Goal: Complete application form: Complete application form

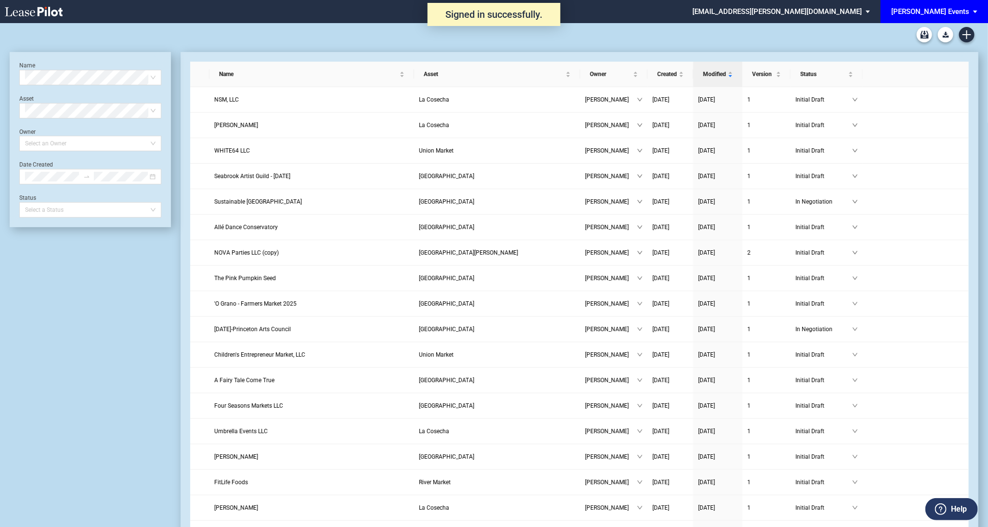
click at [942, 10] on div "[PERSON_NAME] Events" at bounding box center [931, 11] width 78 height 9
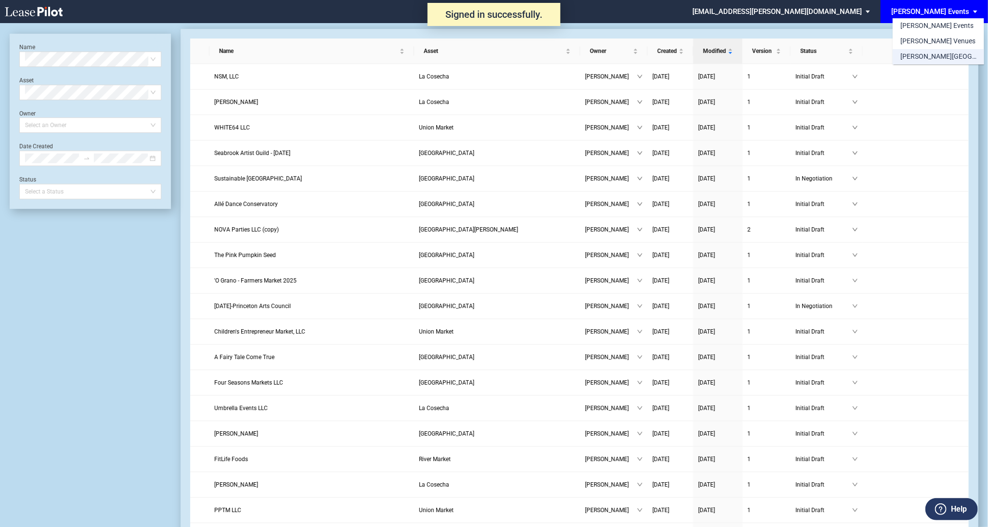
click at [946, 56] on div "[PERSON_NAME][GEOGRAPHIC_DATA] Consents" at bounding box center [939, 57] width 76 height 10
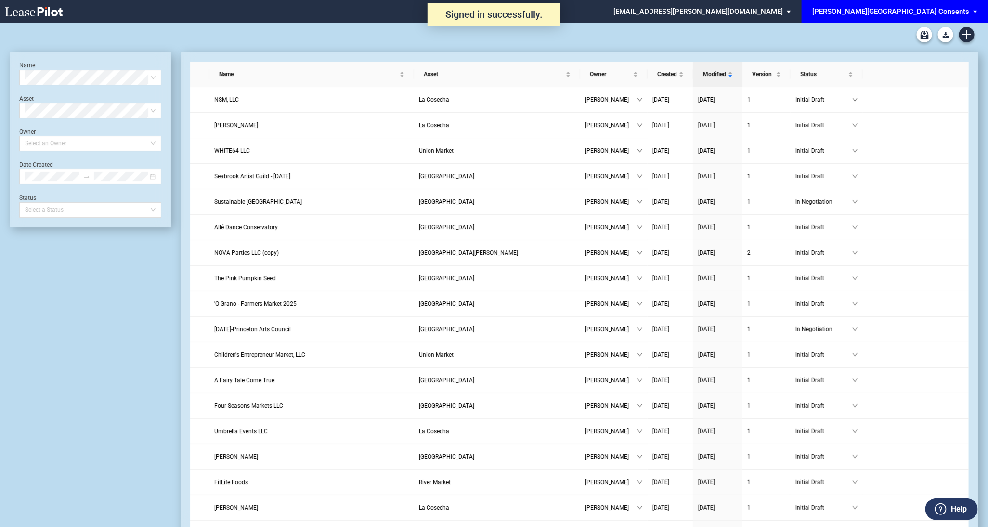
scroll to position [23, 0]
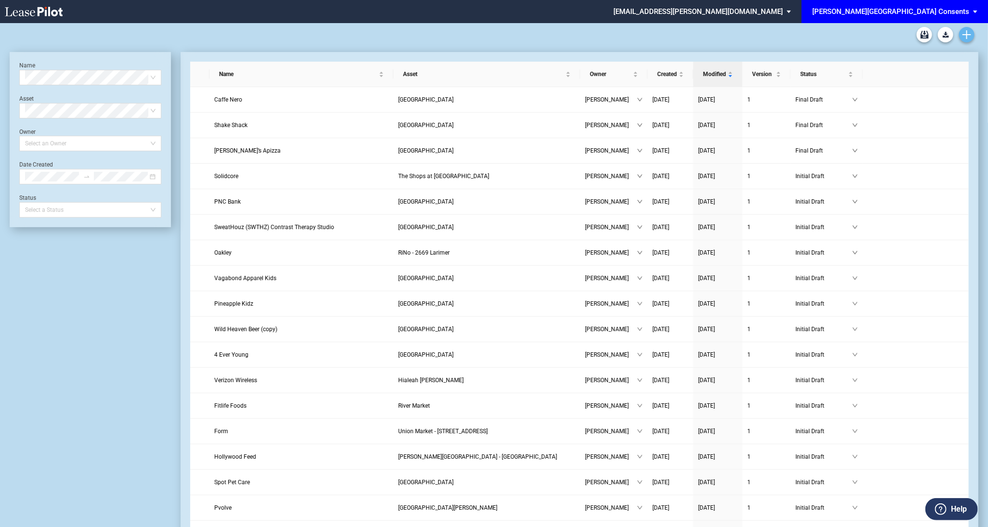
click at [970, 37] on icon "Create new document" at bounding box center [967, 34] width 9 height 9
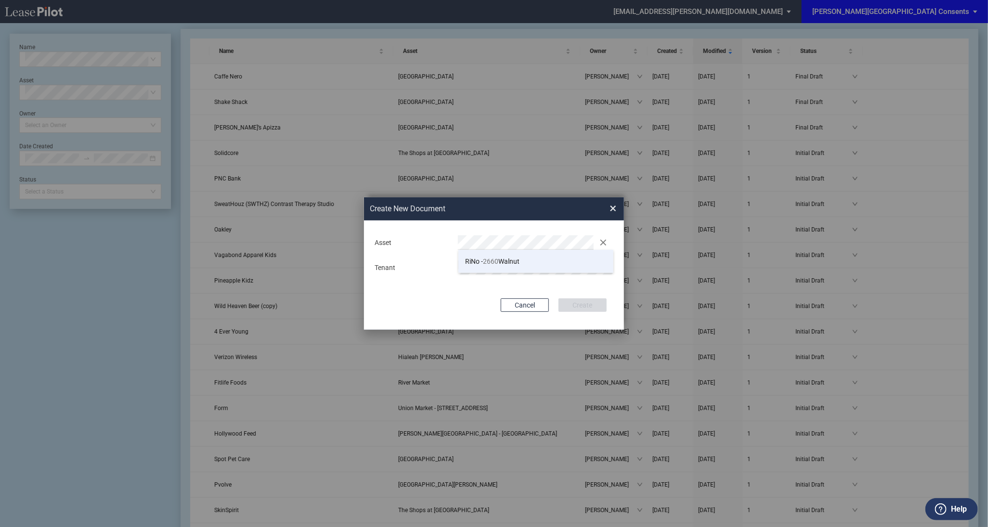
click at [531, 266] on li "RiNo - 2660 Walnut" at bounding box center [537, 261] width 156 height 23
click at [559, 299] on button "Create" at bounding box center [583, 305] width 48 height 13
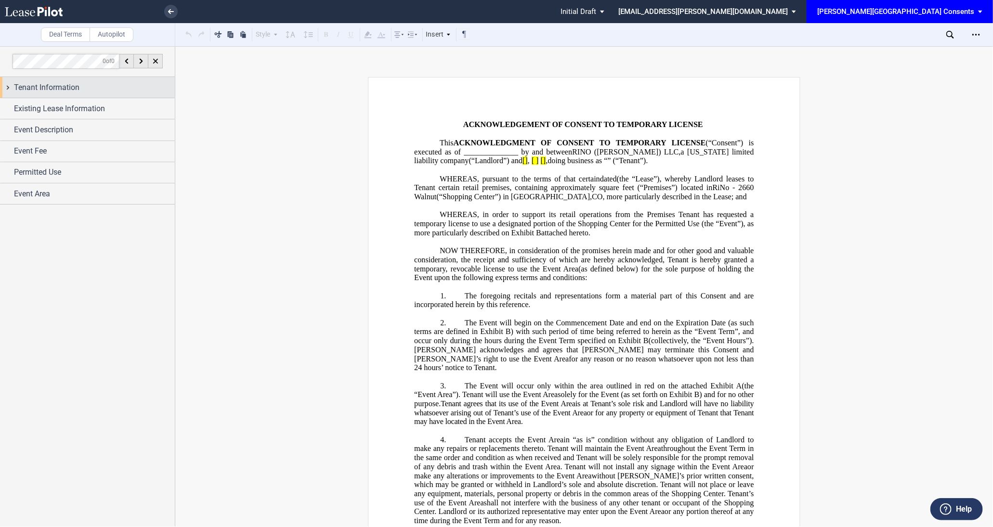
click at [79, 94] on div "Tenant Information" at bounding box center [87, 87] width 175 height 21
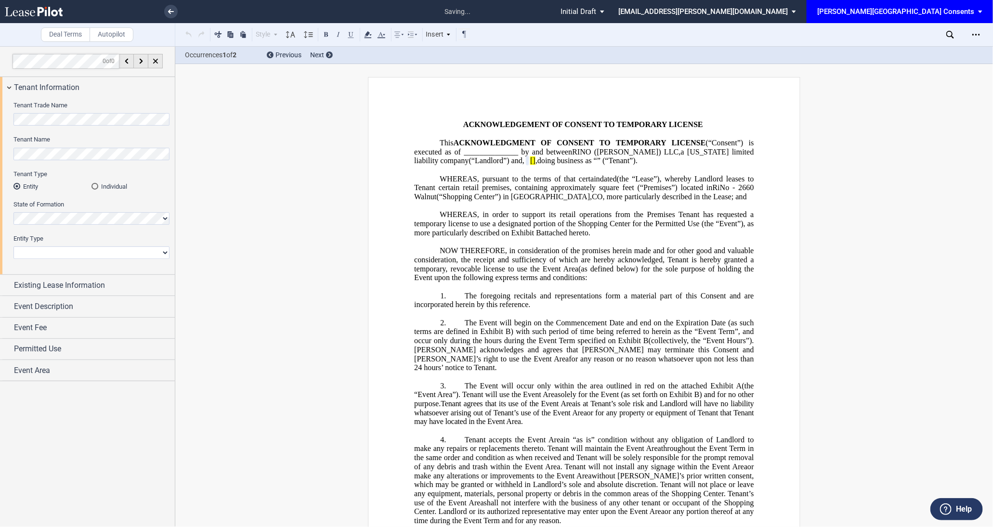
click at [68, 250] on select "Corporation Limited Liability Company General Partnership Limited Partnership N…" at bounding box center [91, 253] width 156 height 13
select select "corporation"
click at [83, 286] on span "Existing Lease Information" at bounding box center [59, 286] width 91 height 12
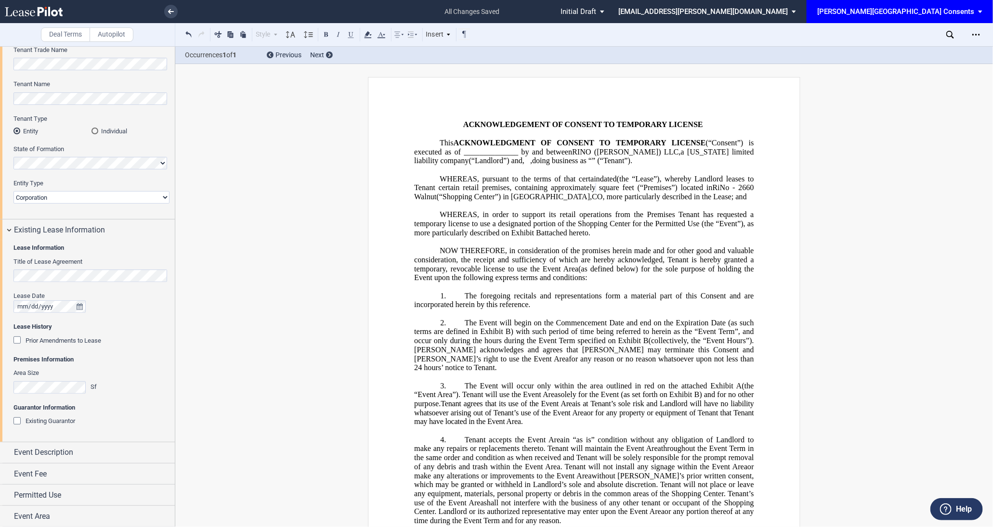
scroll to position [57, 0]
click at [64, 452] on span "Event Description" at bounding box center [43, 453] width 59 height 12
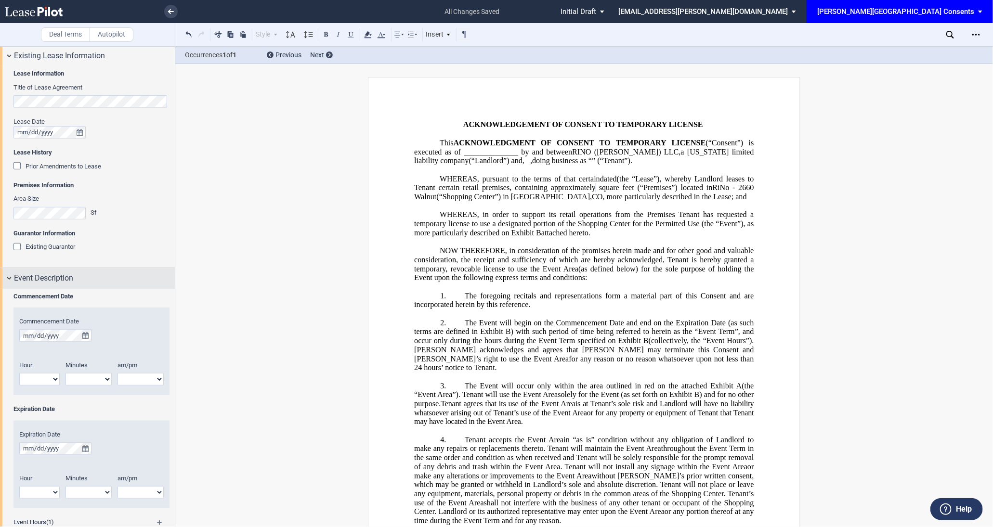
scroll to position [269, 0]
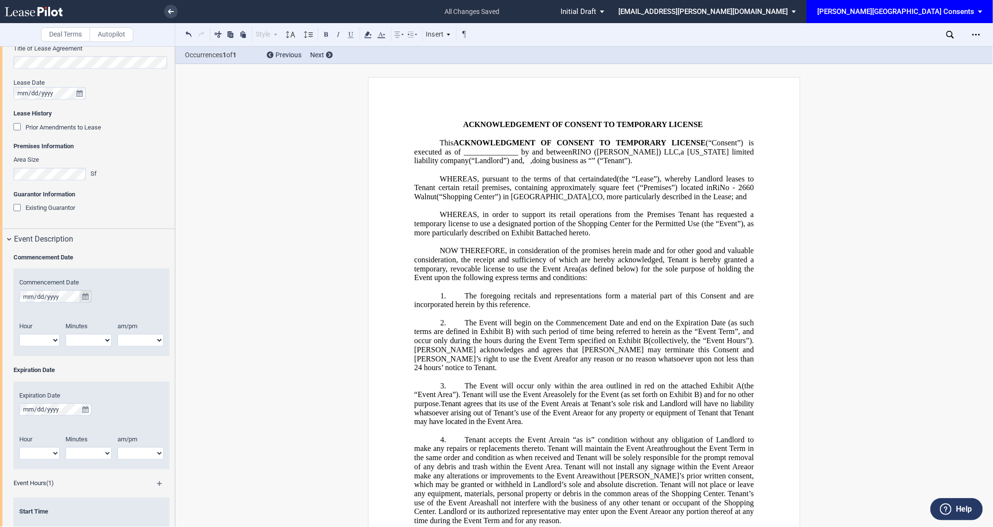
click at [83, 294] on icon "true" at bounding box center [85, 296] width 6 height 7
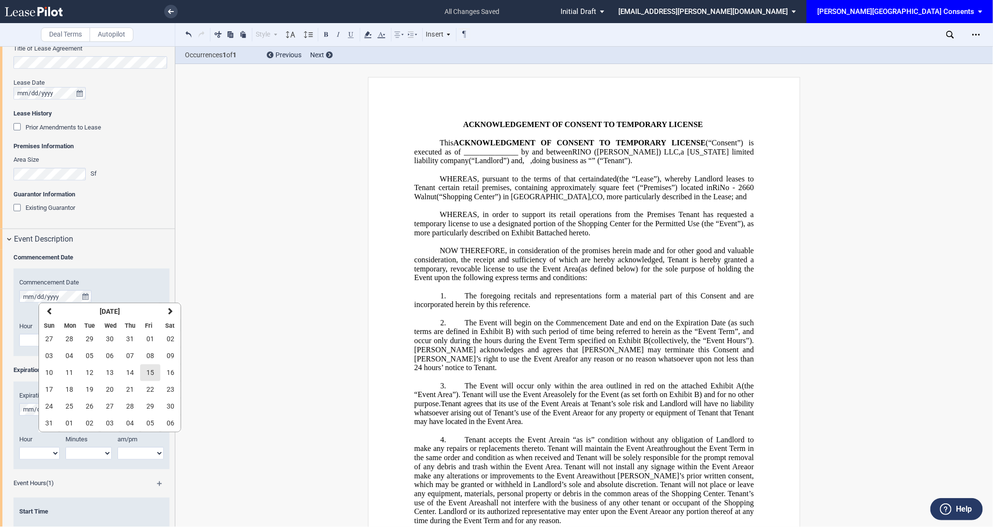
click at [150, 373] on span "15" at bounding box center [150, 373] width 8 height 8
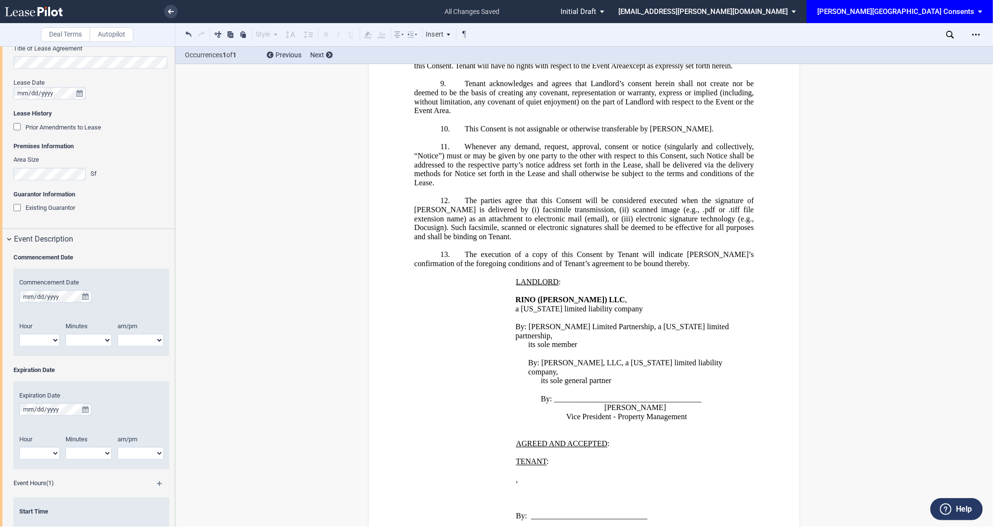
scroll to position [1090, 0]
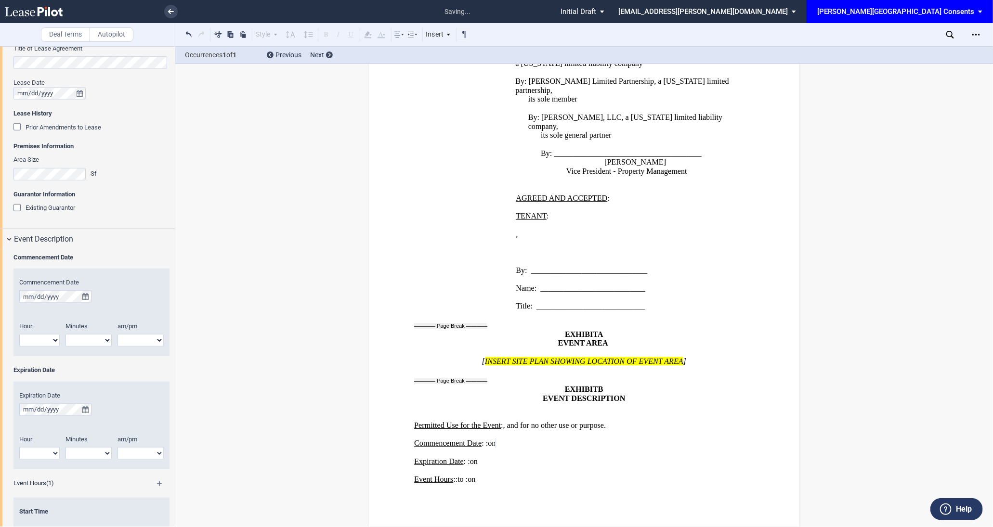
click at [47, 341] on select "1 2 3 4 5 6 7 8 9 10 11 12" at bounding box center [39, 340] width 40 height 13
select select "6"
click at [140, 340] on select "am pm" at bounding box center [141, 340] width 46 height 13
select select "pm"
click at [88, 336] on select "00 05 10 15 20 25 30 35 40 45 50 55" at bounding box center [89, 340] width 46 height 13
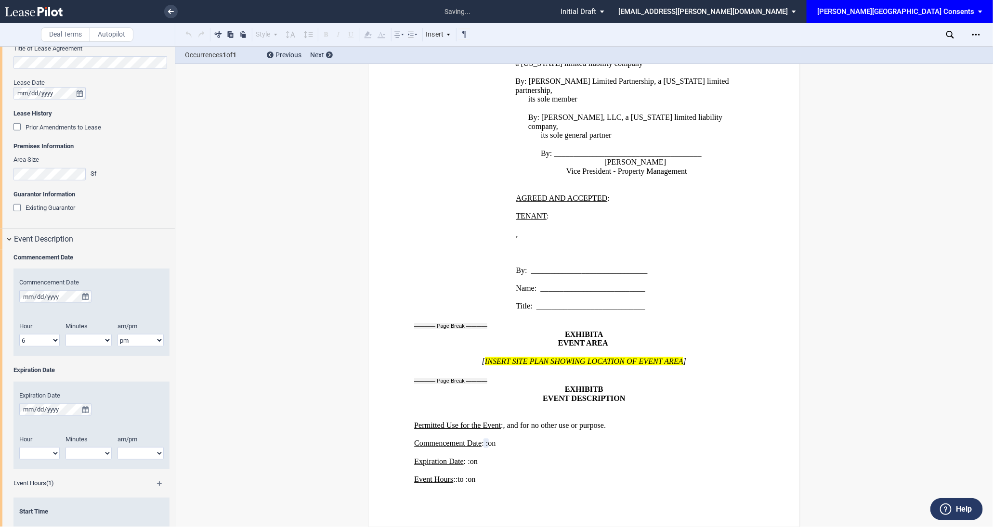
select select "00"
click at [85, 411] on icon "true" at bounding box center [85, 410] width 6 height 7
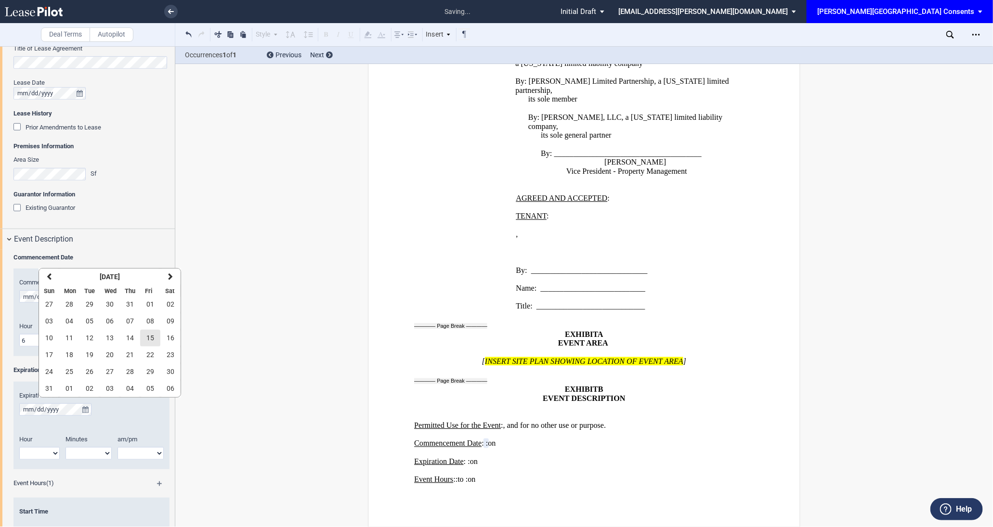
click at [152, 337] on span "15" at bounding box center [150, 338] width 8 height 8
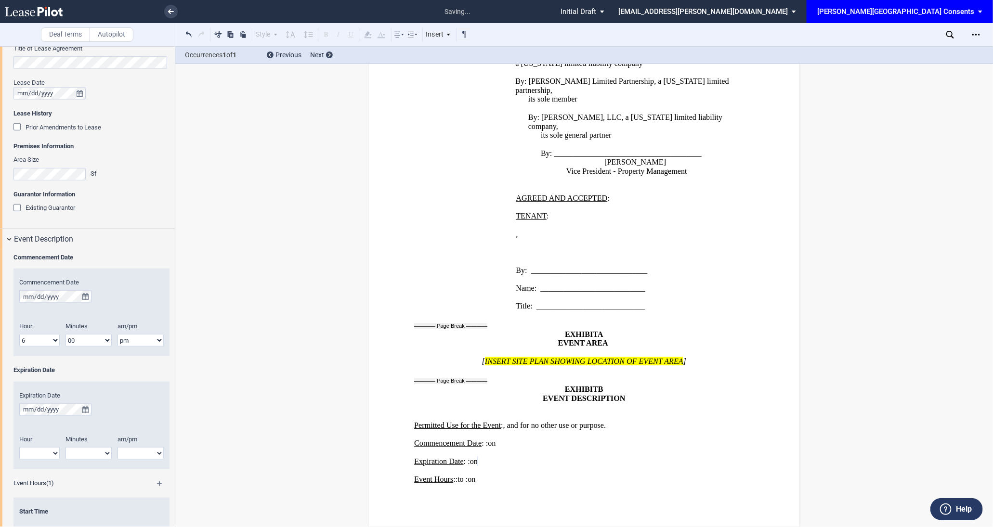
click at [42, 463] on div "Hour 1 2 3 4 5 6 7 8 9 10 11 12" at bounding box center [39, 452] width 52 height 34
click at [40, 459] on select "1 2 3 4 5 6 7 8 9 10 11 12" at bounding box center [39, 454] width 40 height 13
select select "10"
click at [83, 449] on select "00 05 10 15 20 25 30 35 40 45 50 55" at bounding box center [89, 454] width 46 height 13
select select "00"
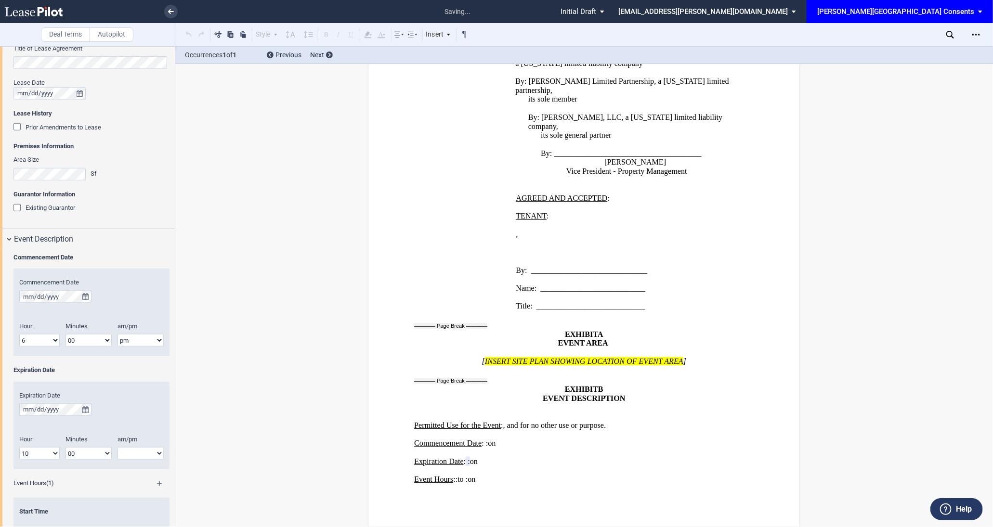
click at [130, 452] on select "am pm" at bounding box center [141, 454] width 46 height 13
select select "pm"
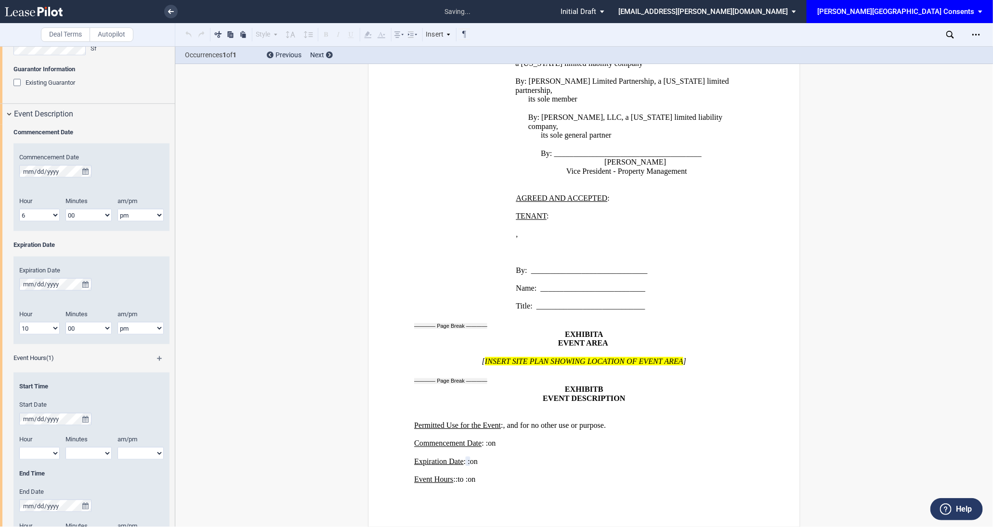
scroll to position [477, 0]
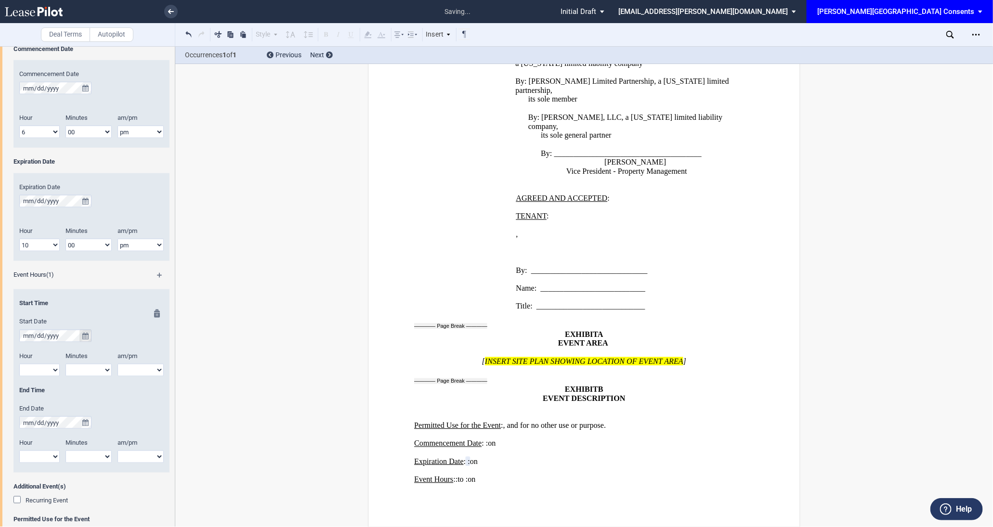
click at [88, 337] on icon "true" at bounding box center [85, 336] width 6 height 7
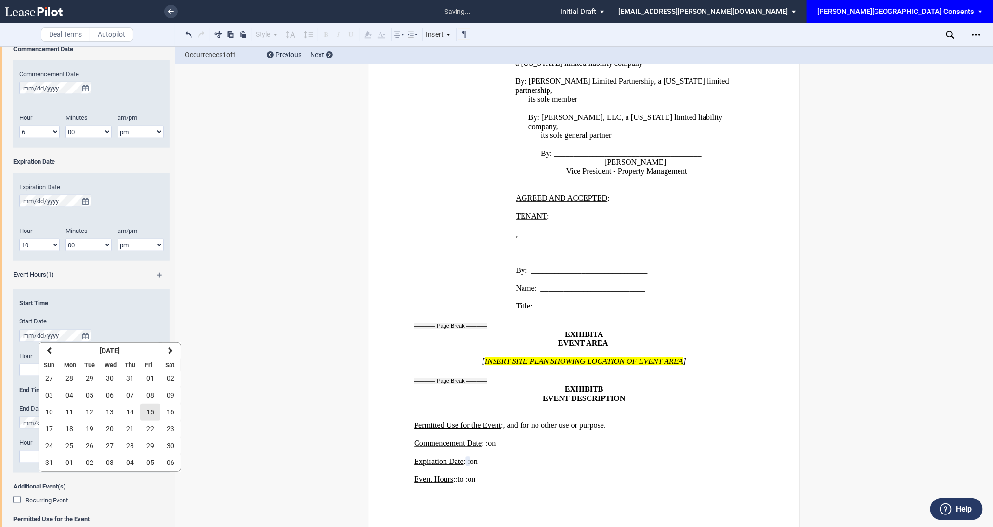
click at [152, 409] on span "15" at bounding box center [150, 412] width 8 height 8
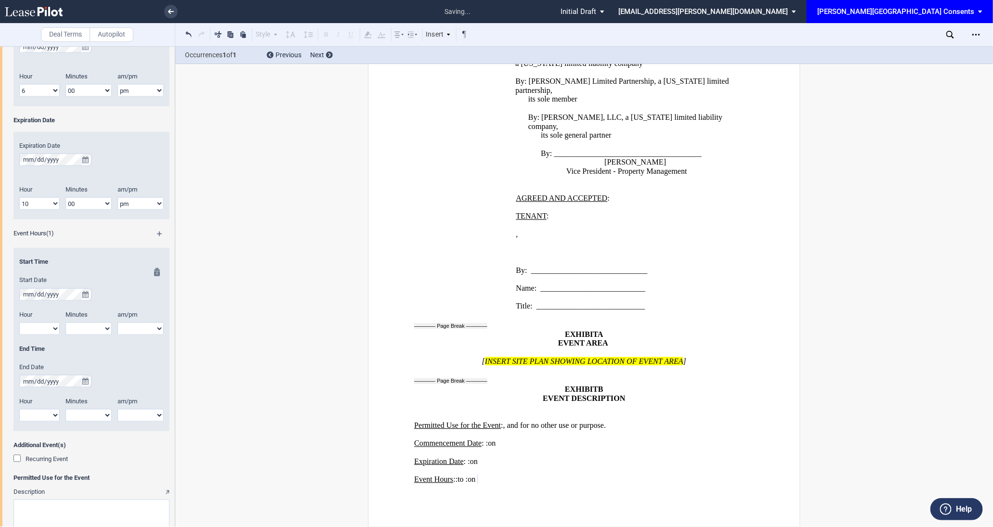
scroll to position [534, 0]
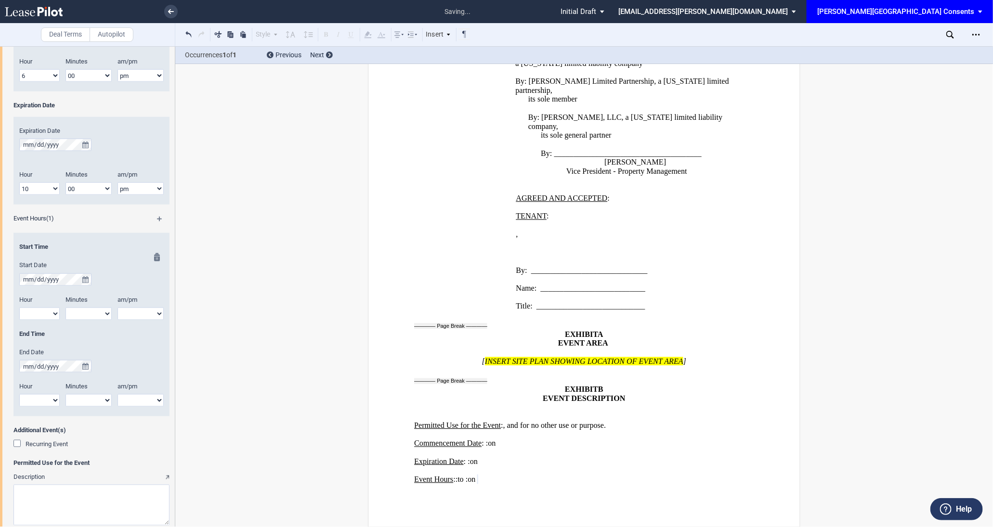
click at [46, 313] on select "1 2 3 4 5 6 7 8 9 10 11 12" at bounding box center [39, 314] width 40 height 13
select select "6"
click at [95, 314] on select "00 05 10 15 20 25 30 35 40 45 50 55" at bounding box center [89, 314] width 46 height 13
click at [92, 311] on select "00 05 10 15 20 25 30 35 40 45 50 55" at bounding box center [89, 314] width 46 height 13
select select "00"
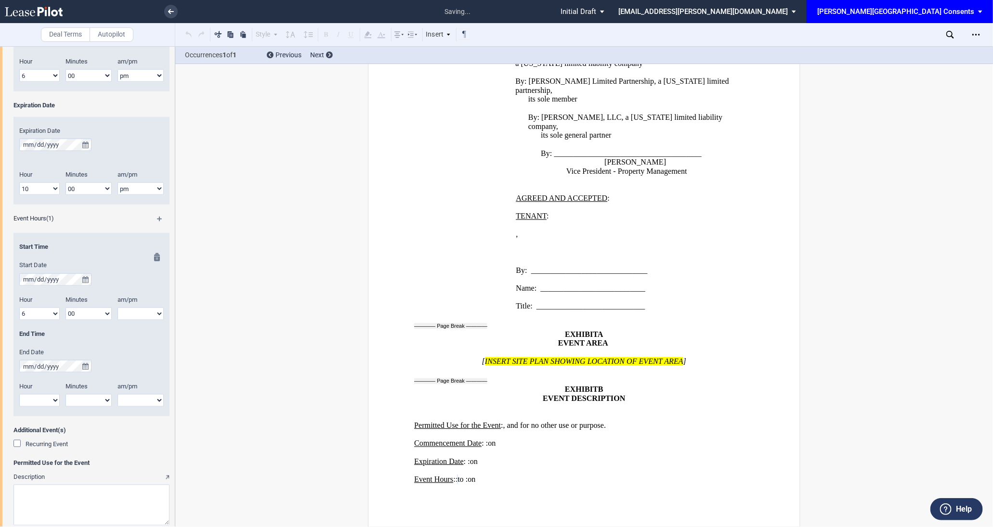
click at [130, 309] on select "am pm" at bounding box center [141, 314] width 46 height 13
select select "pm"
click at [44, 403] on select "1 2 3 4 5 6 7 8 9 10 11 12" at bounding box center [39, 401] width 40 height 13
select select "10"
click at [102, 396] on select "00 05 10 15 20 25 30 35 40 45 50 55" at bounding box center [89, 401] width 46 height 13
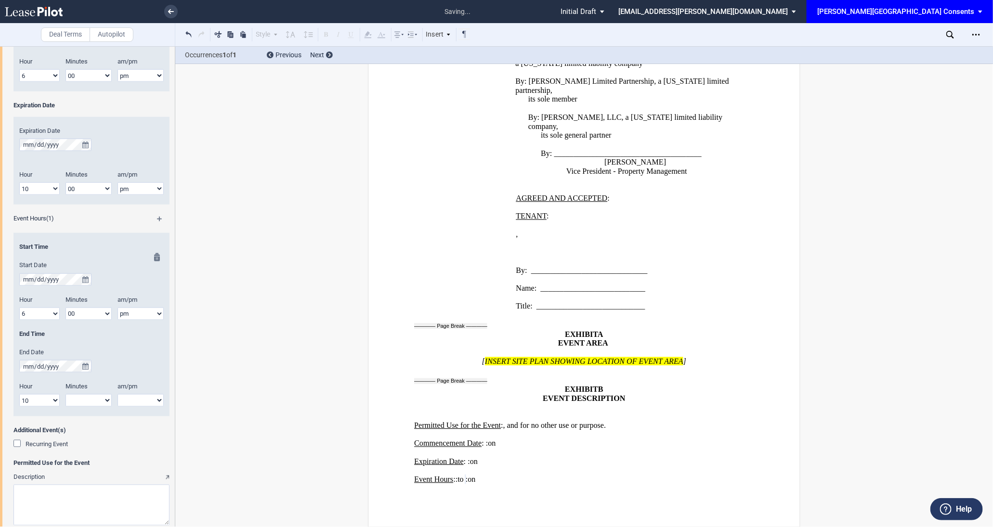
select select "00"
click at [139, 405] on select "am pm" at bounding box center [141, 401] width 46 height 13
select select "pm"
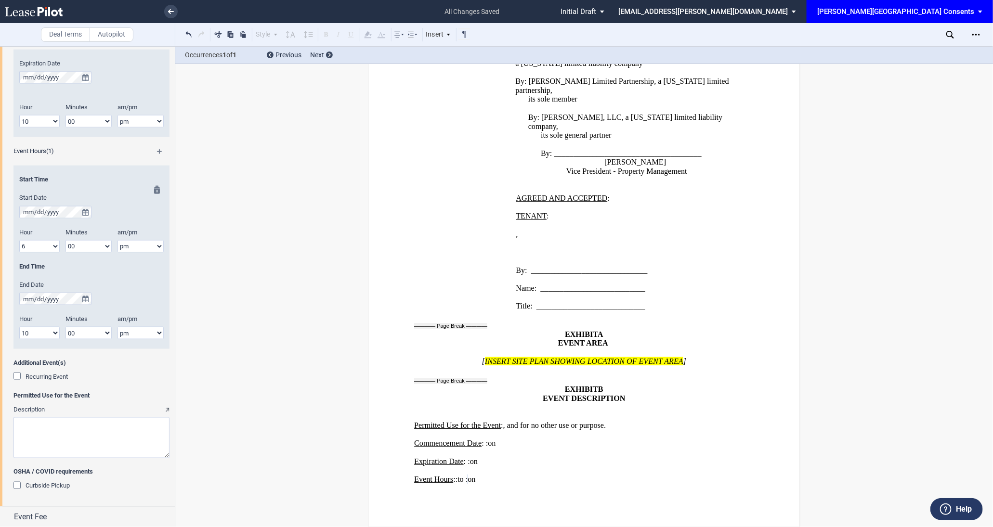
scroll to position [637, 0]
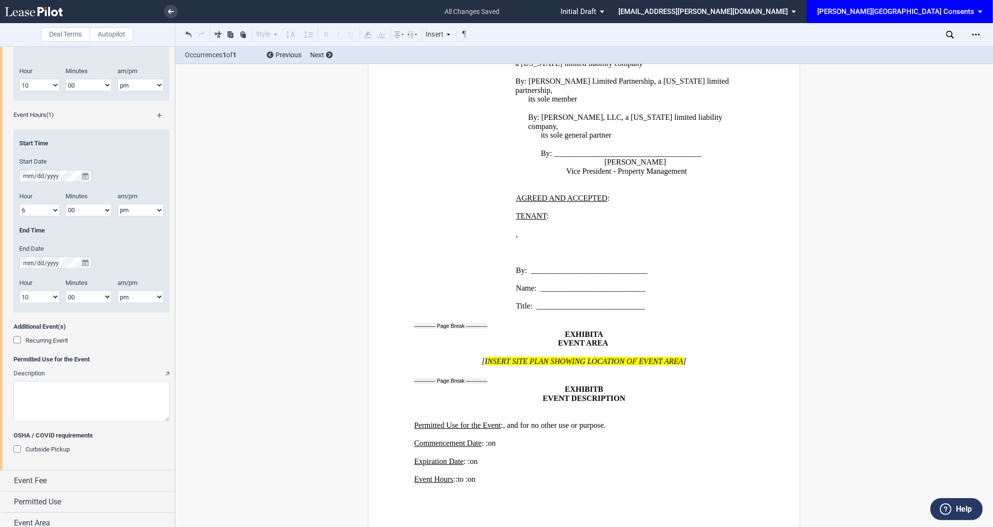
click at [57, 338] on span "Recurring Event" at bounding box center [47, 340] width 42 height 7
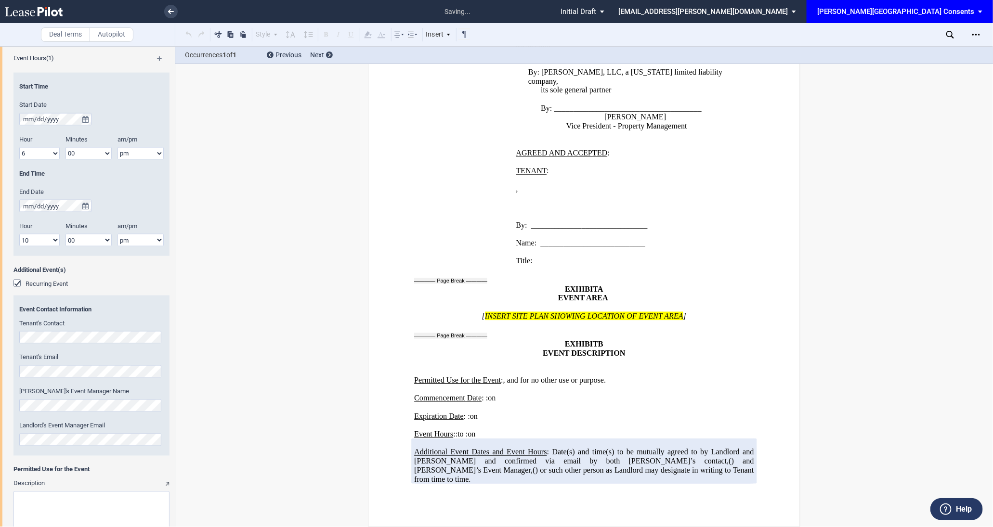
scroll to position [699, 0]
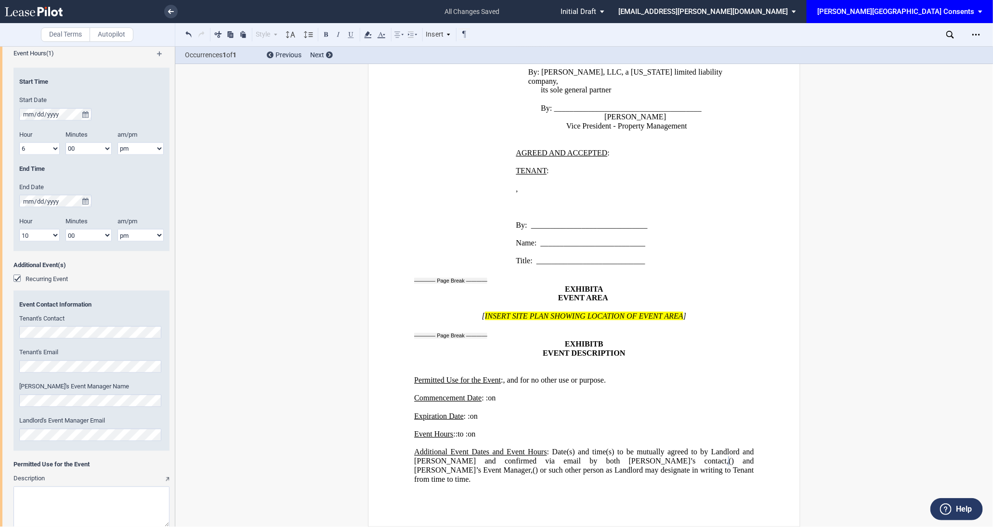
click at [75, 360] on div "Tenant's Email" at bounding box center [91, 361] width 145 height 25
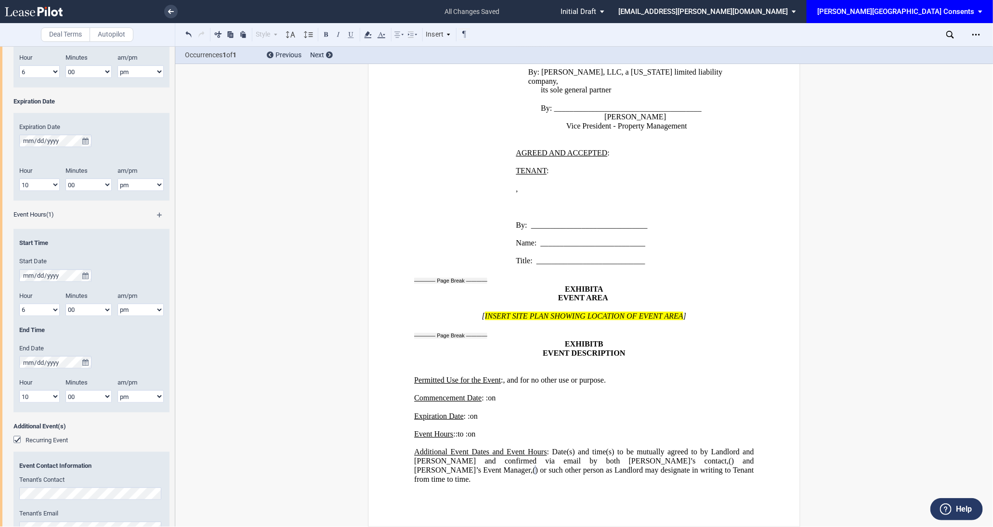
scroll to position [813, 0]
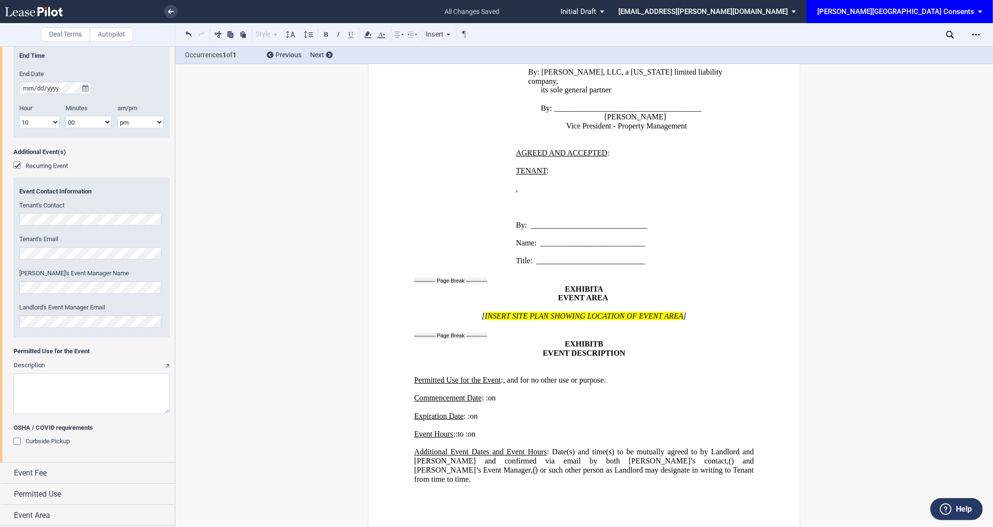
click at [114, 385] on textarea "Description" at bounding box center [91, 394] width 156 height 41
paste textarea "Oakley will host four grand opening events on The Loft in RiNo: 1. Friday, Aug.…"
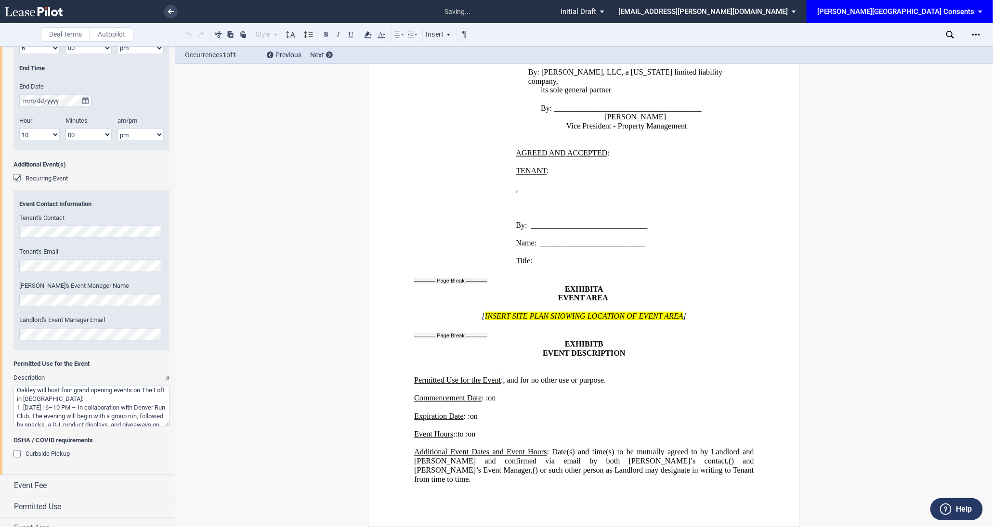
click at [84, 402] on textarea "Description" at bounding box center [91, 406] width 156 height 41
click at [78, 400] on textarea "Description" at bounding box center [91, 406] width 156 height 41
click at [77, 421] on textarea "Description" at bounding box center [91, 406] width 156 height 41
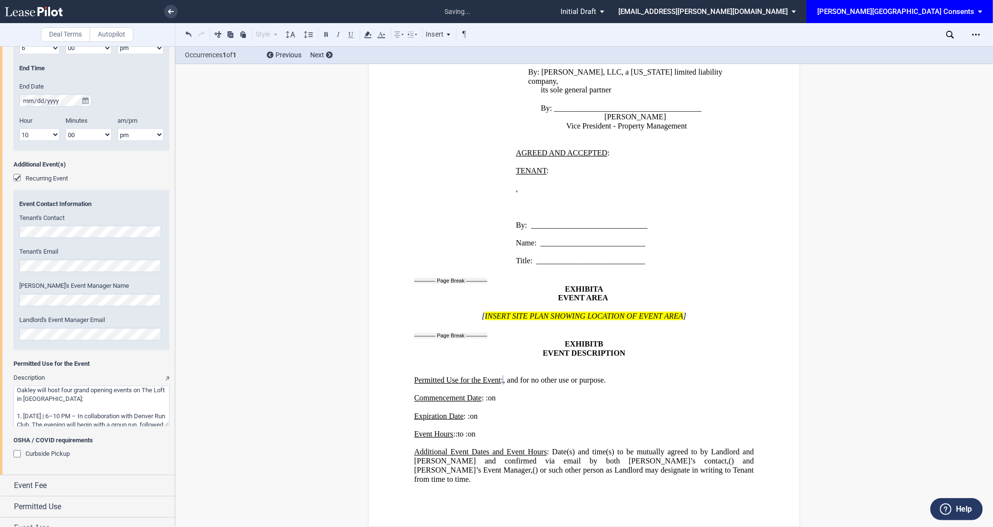
click at [68, 419] on textarea "Description" at bounding box center [91, 406] width 156 height 41
click at [93, 418] on textarea "Description" at bounding box center [91, 406] width 156 height 41
click at [102, 418] on textarea "Description" at bounding box center [91, 406] width 156 height 41
click at [41, 395] on textarea "Description" at bounding box center [91, 406] width 156 height 41
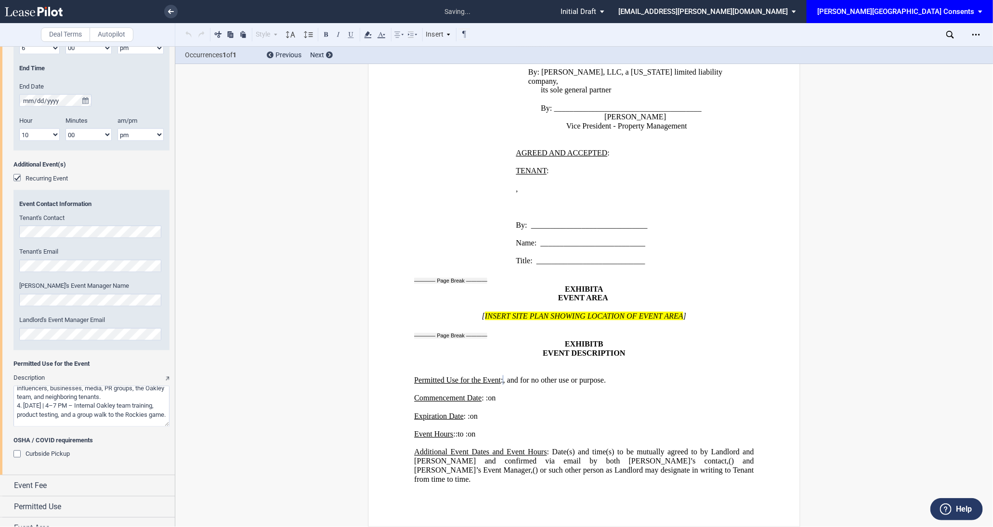
click at [92, 393] on textarea "Description" at bounding box center [91, 406] width 156 height 41
click at [148, 399] on textarea "Description" at bounding box center [91, 406] width 156 height 41
click at [143, 395] on textarea "Description" at bounding box center [91, 406] width 156 height 41
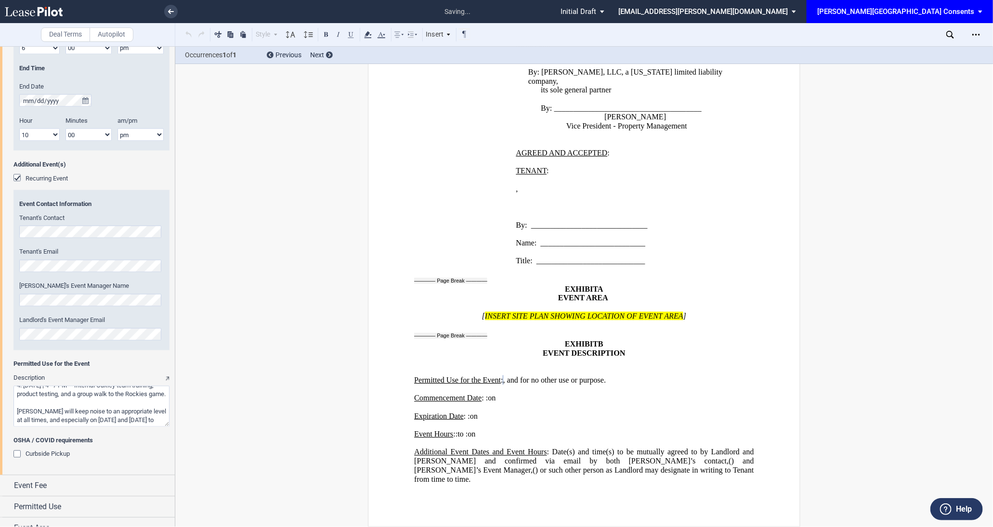
click at [76, 403] on textarea "Description" at bounding box center [91, 406] width 156 height 41
click at [96, 403] on textarea "Description" at bounding box center [91, 406] width 156 height 41
click at [106, 422] on textarea "Description" at bounding box center [91, 406] width 156 height 41
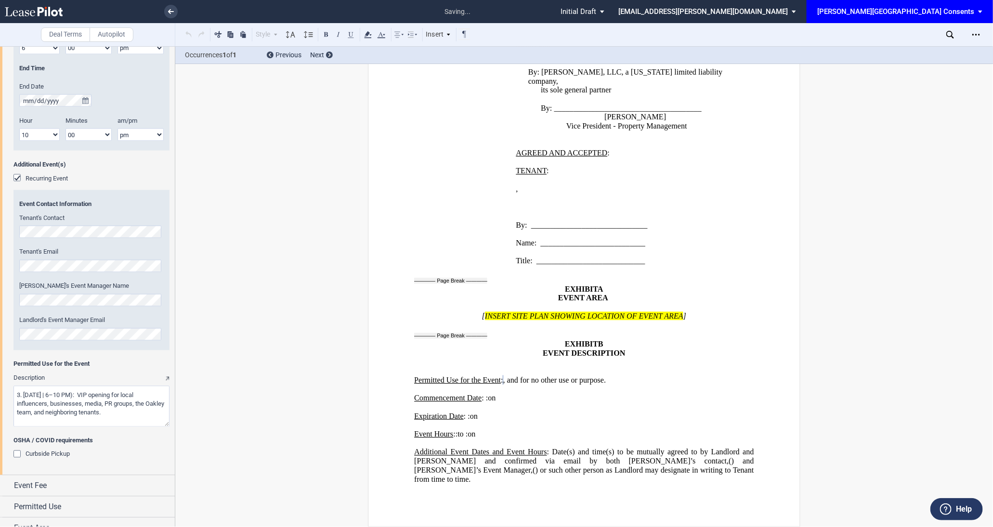
click at [74, 413] on textarea "Description" at bounding box center [91, 406] width 156 height 41
click at [77, 391] on textarea "Description" at bounding box center [91, 406] width 156 height 41
click at [101, 389] on textarea "Description" at bounding box center [91, 406] width 156 height 41
click at [103, 392] on textarea "Description" at bounding box center [91, 406] width 156 height 41
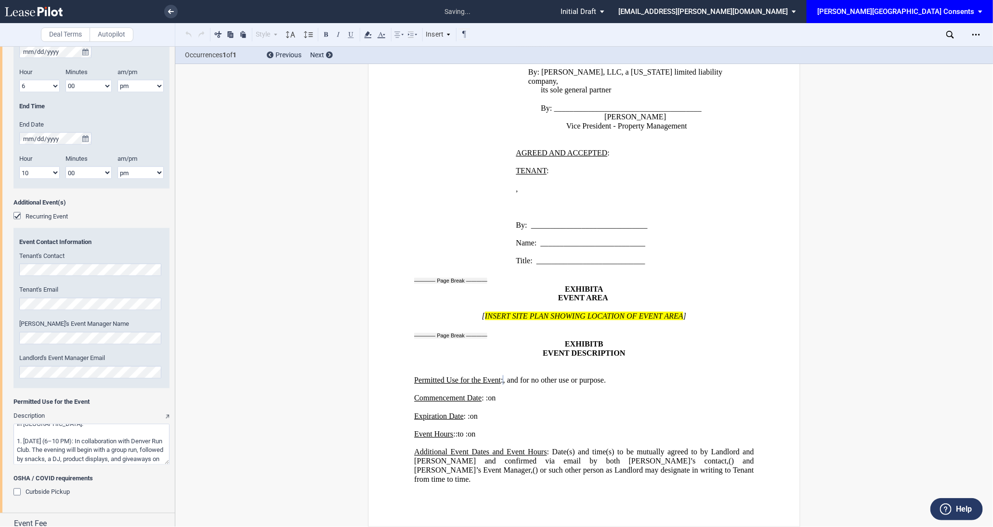
scroll to position [0, 0]
type textarea "Oakley will host four grand opening events on The Loft in RiNo: 1. Friday, Aug.…"
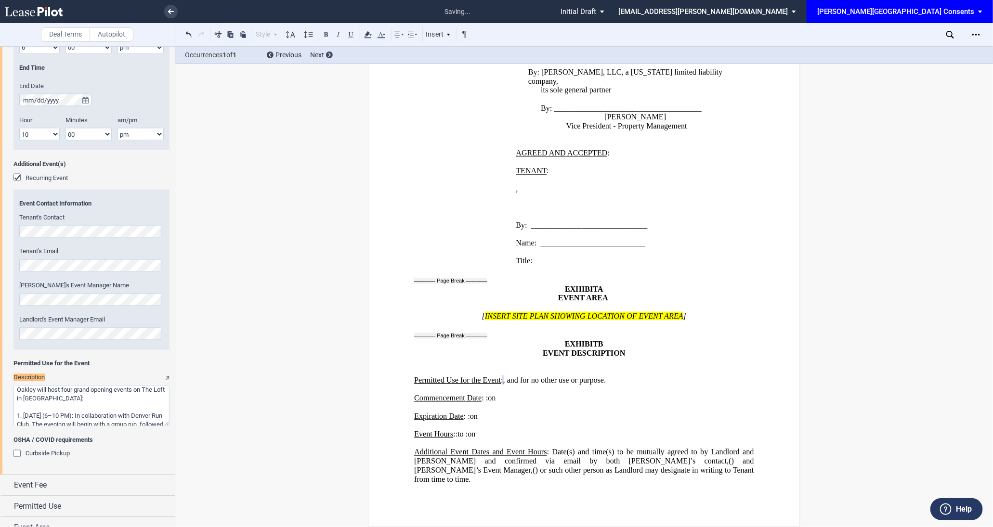
click at [555, 358] on p "﻿" at bounding box center [584, 362] width 340 height 9
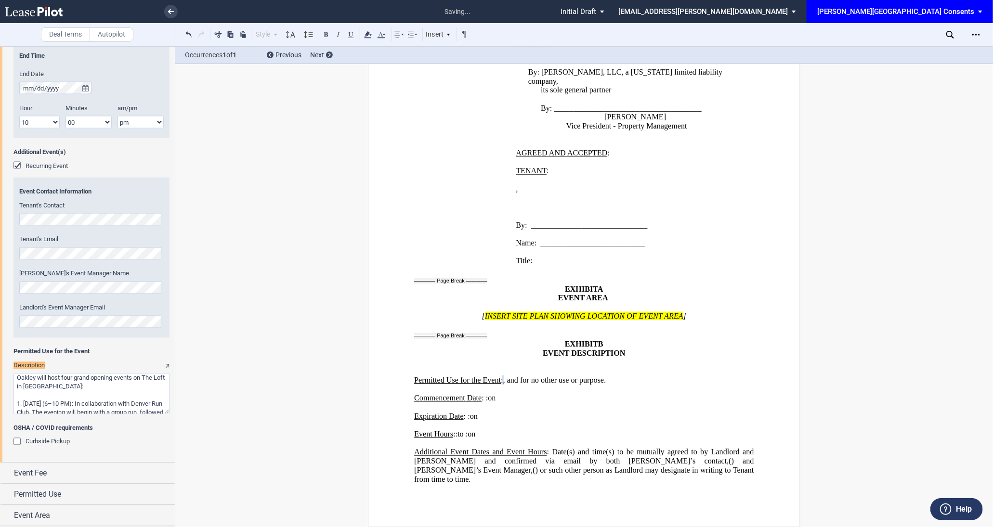
click at [85, 393] on textarea "Description" at bounding box center [91, 394] width 156 height 41
click at [69, 392] on textarea "Description" at bounding box center [91, 394] width 156 height 41
click at [64, 471] on div "Event Fee" at bounding box center [94, 474] width 161 height 12
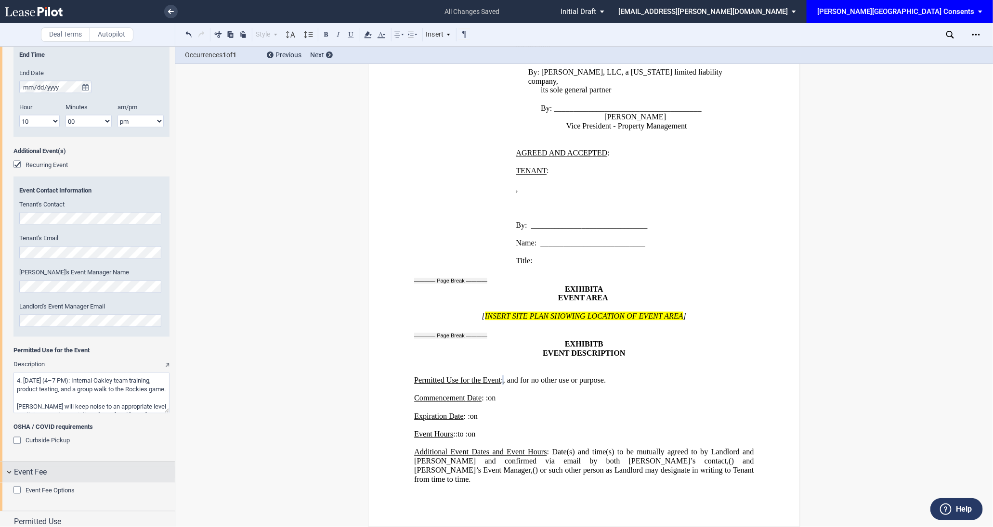
scroll to position [842, 0]
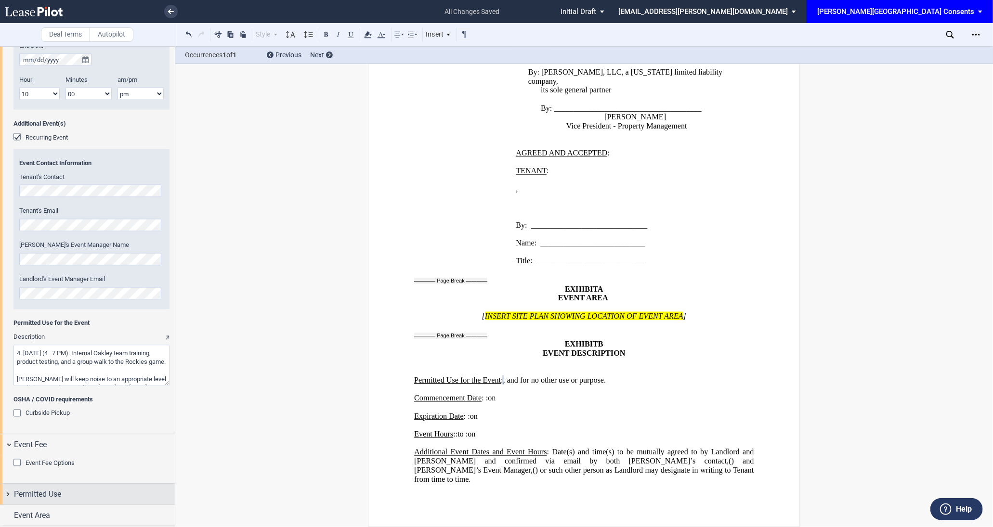
click at [64, 494] on div "Permitted Use" at bounding box center [94, 495] width 161 height 12
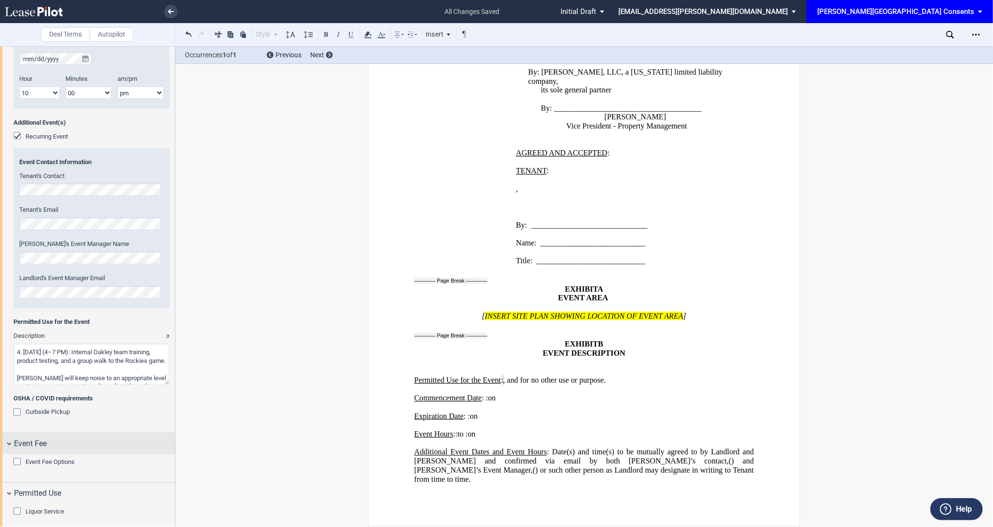
scroll to position [870, 0]
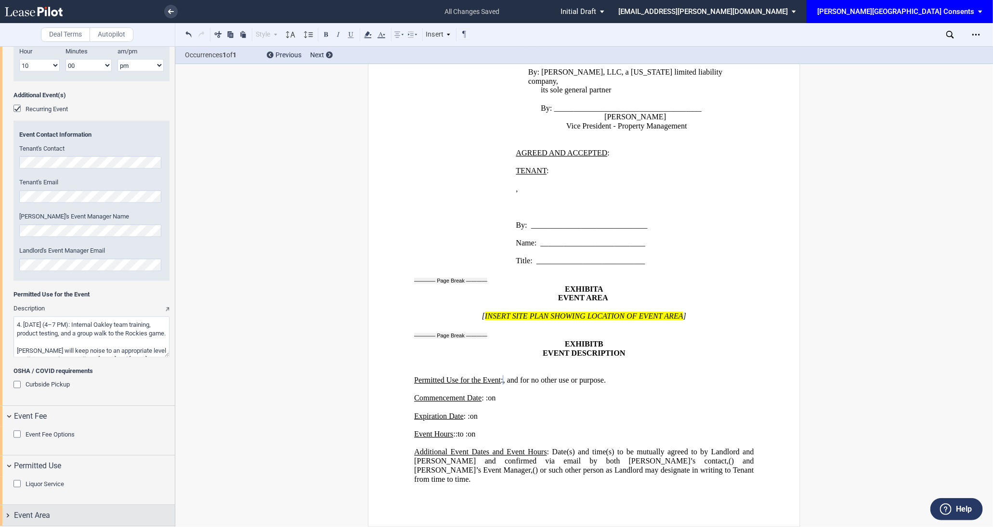
click at [64, 514] on div "Event Area" at bounding box center [94, 517] width 161 height 12
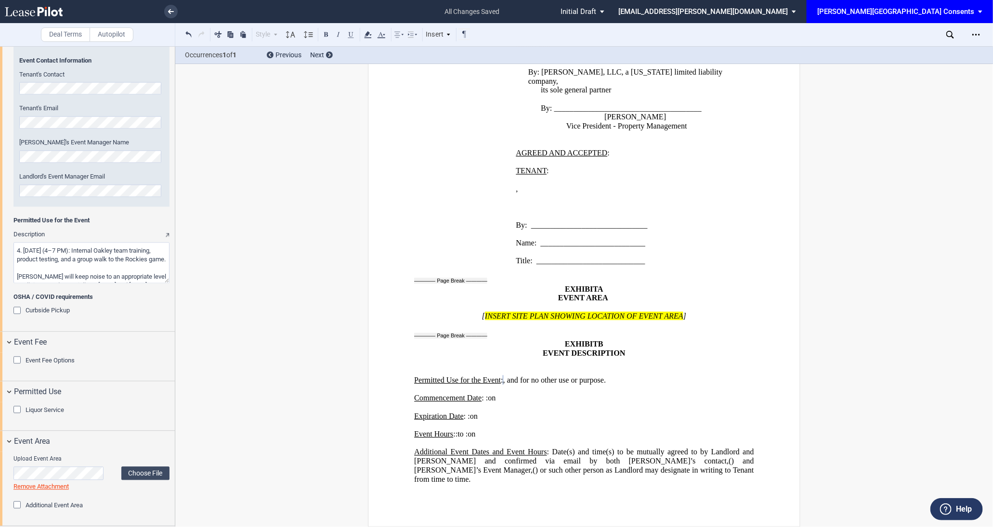
click at [48, 403] on div "Liquor Service" at bounding box center [87, 417] width 175 height 28
click at [49, 408] on span "Liquor Service" at bounding box center [45, 410] width 39 height 7
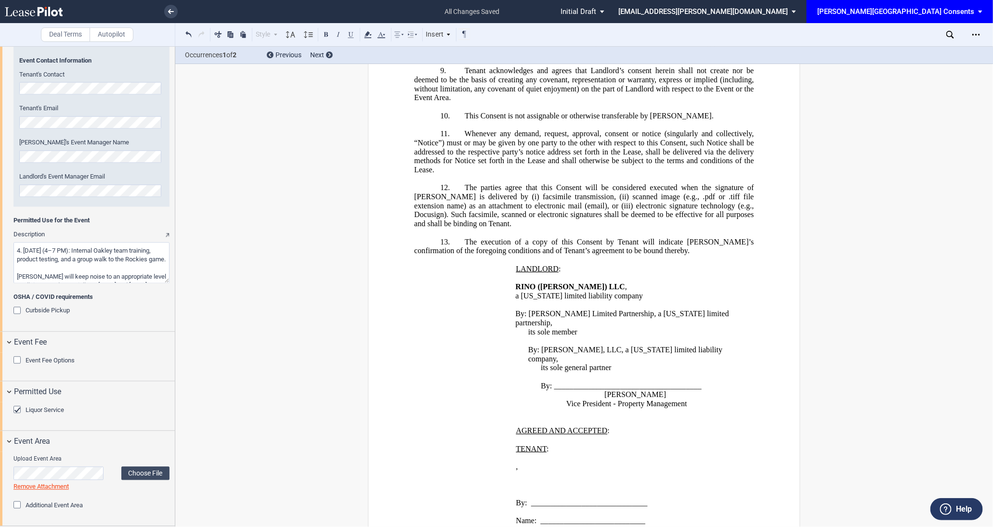
scroll to position [331, 0]
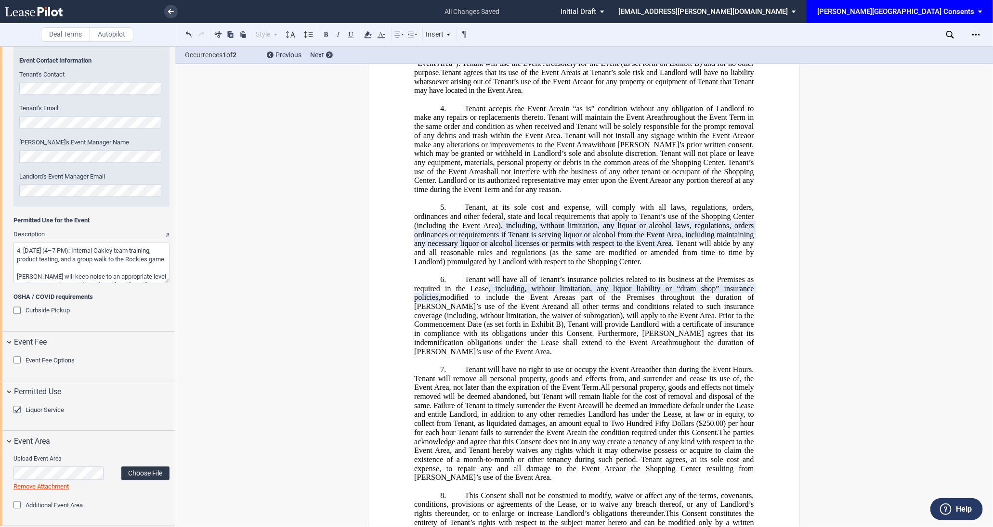
click at [143, 471] on label "Choose File" at bounding box center [145, 473] width 48 height 13
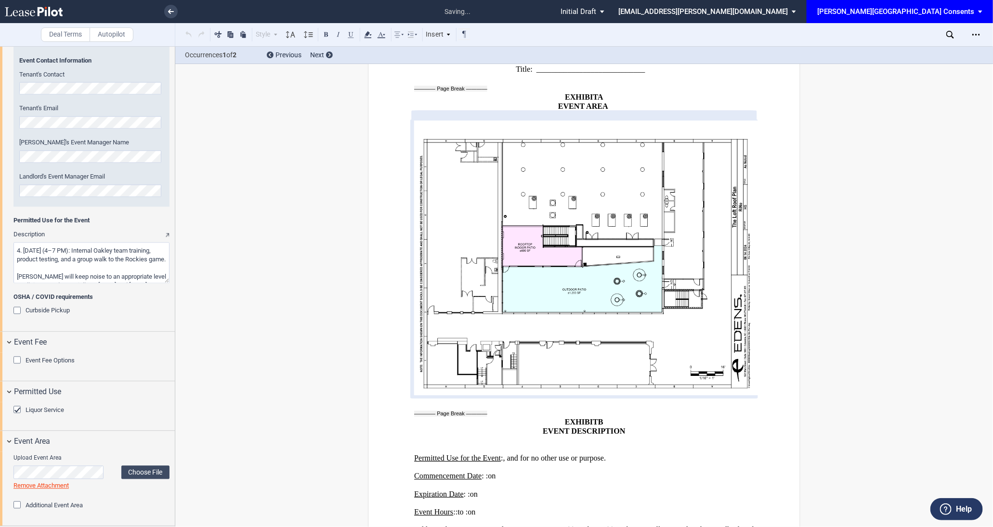
scroll to position [1572, 0]
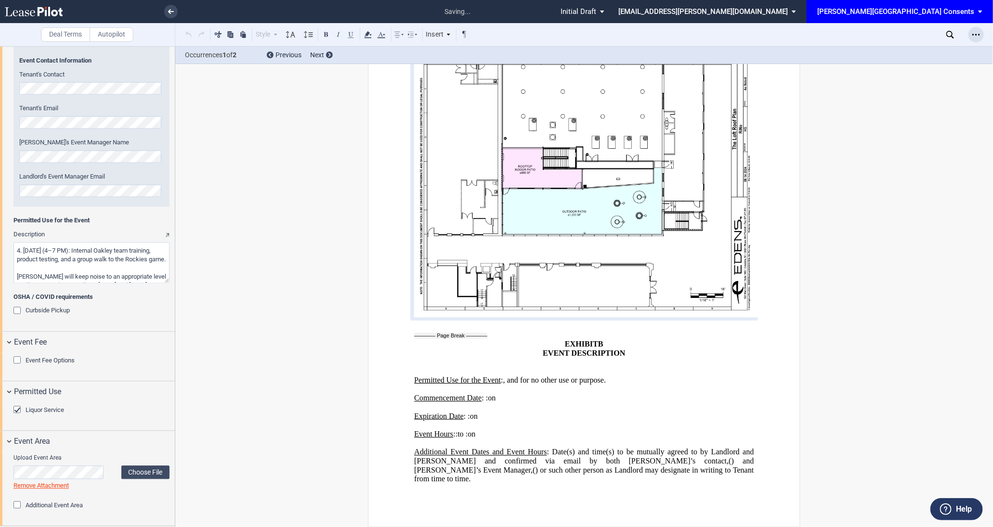
click at [972, 34] on div "Open Lease options menu" at bounding box center [976, 34] width 15 height 15
click at [955, 48] on div "Download" at bounding box center [921, 52] width 118 height 8
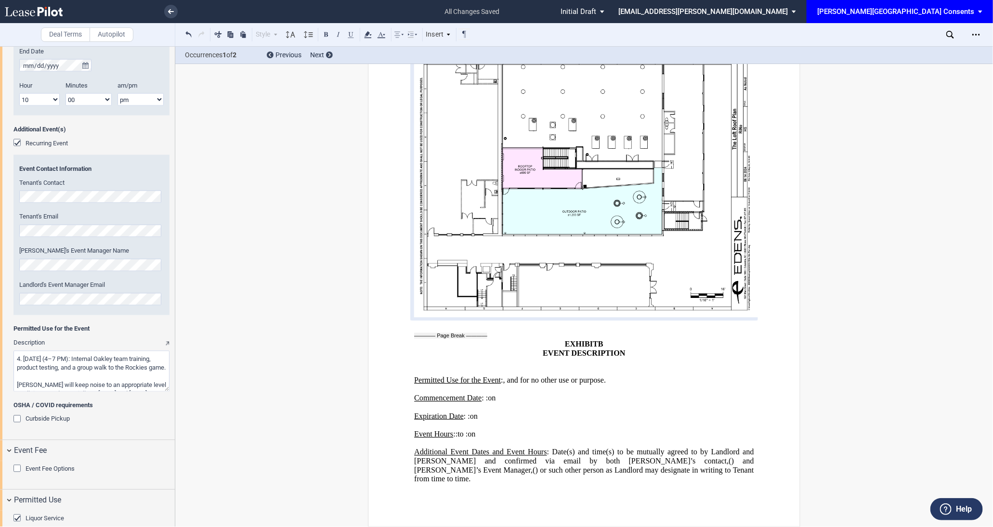
scroll to position [0, 0]
click at [17, 357] on textarea "Description" at bounding box center [91, 371] width 156 height 41
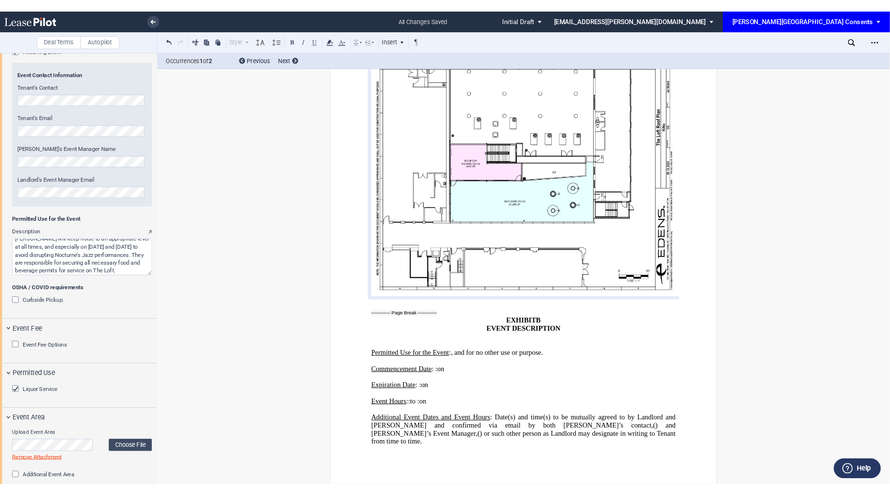
scroll to position [945, 0]
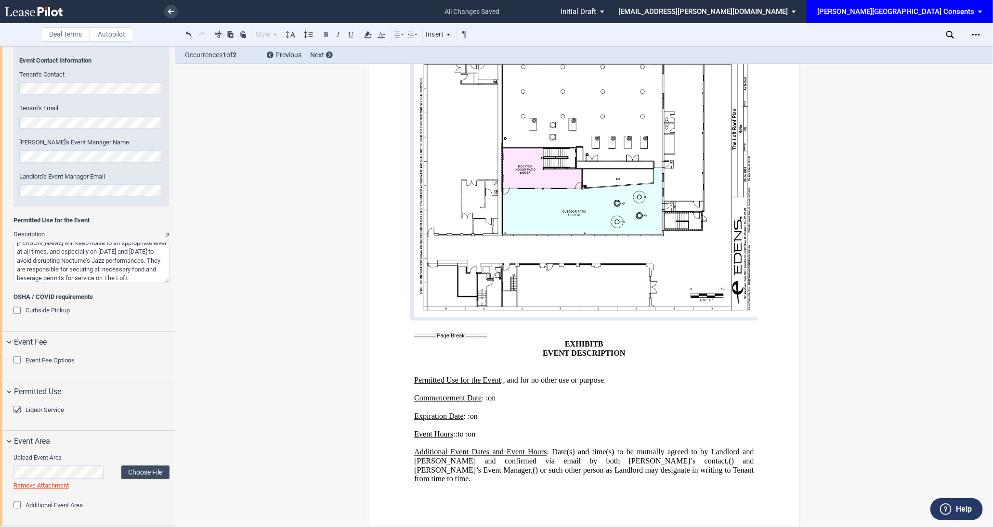
click at [158, 276] on textarea "Description" at bounding box center [91, 263] width 156 height 41
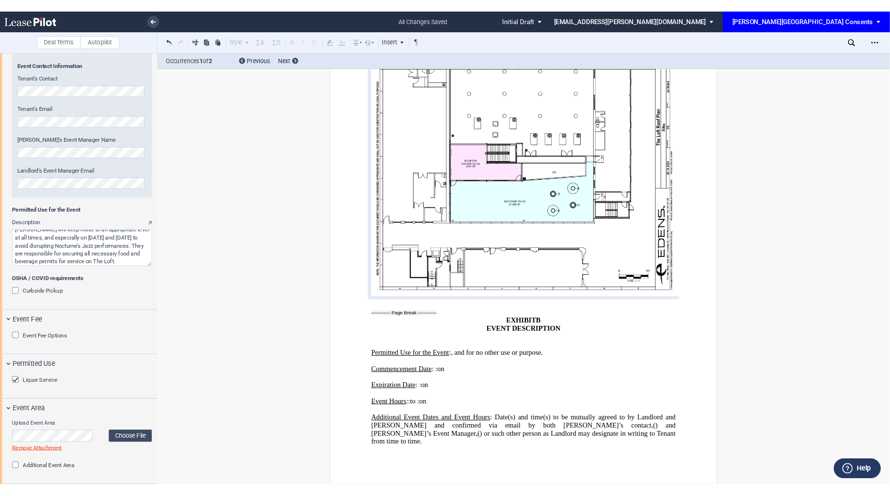
scroll to position [1, 0]
